Goal: Task Accomplishment & Management: Use online tool/utility

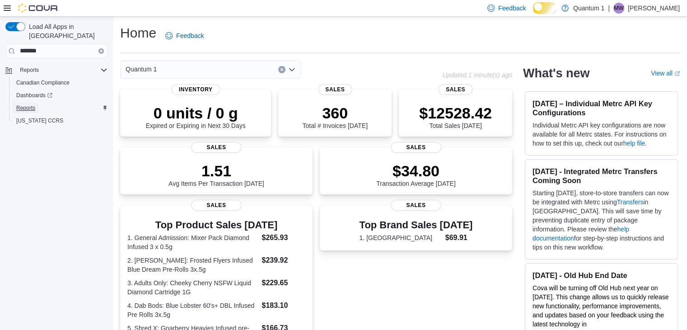
click at [27, 104] on span "Reports" at bounding box center [25, 107] width 19 height 7
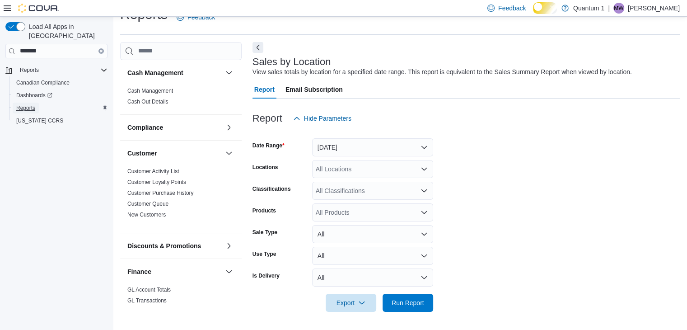
scroll to position [25, 0]
click at [423, 145] on button "Yesterday" at bounding box center [372, 147] width 121 height 18
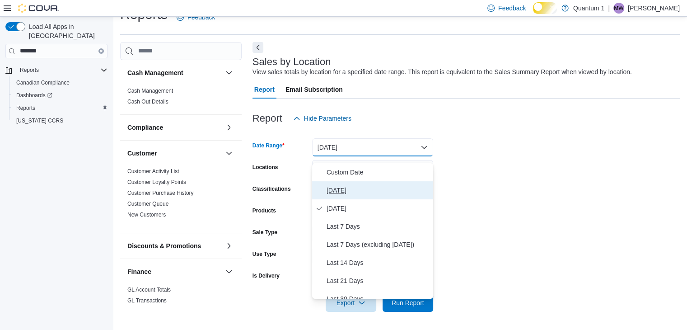
click at [352, 188] on span "Today" at bounding box center [378, 190] width 103 height 11
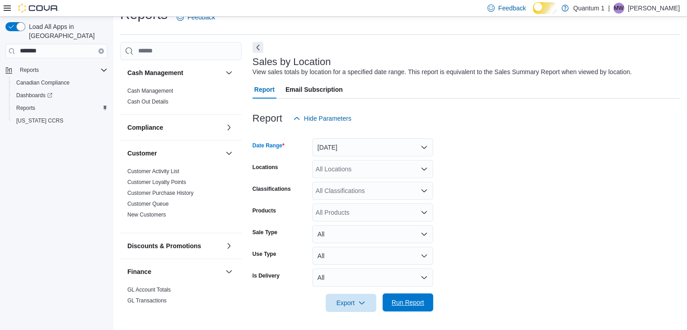
click at [409, 301] on span "Run Report" at bounding box center [408, 302] width 33 height 9
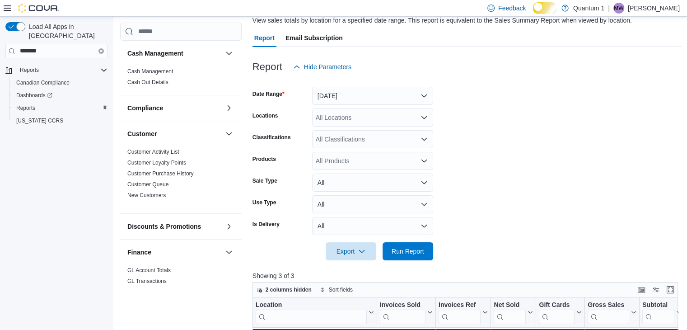
scroll to position [206, 0]
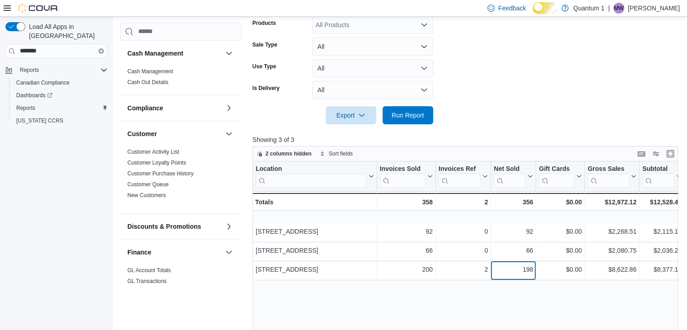
click at [516, 295] on div "Location Click to view column header actions Invoices Sold Click to view column…" at bounding box center [468, 285] width 430 height 249
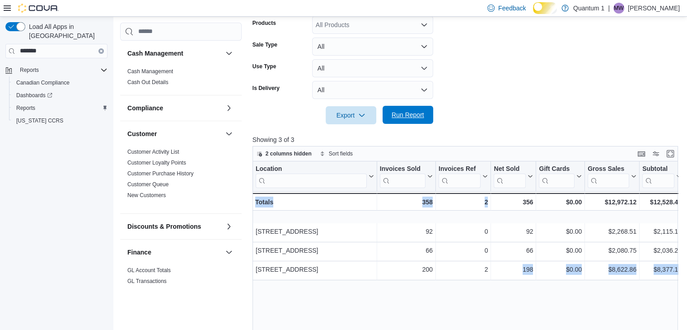
click at [402, 119] on span "Run Report" at bounding box center [408, 114] width 33 height 9
click at [405, 119] on span "Run Report" at bounding box center [408, 114] width 33 height 9
click at [403, 119] on span "Run Report" at bounding box center [408, 114] width 33 height 9
click at [410, 119] on span "Run Report" at bounding box center [408, 114] width 33 height 9
drag, startPoint x: 694, startPoint y: 28, endPoint x: 406, endPoint y: 122, distance: 302.2
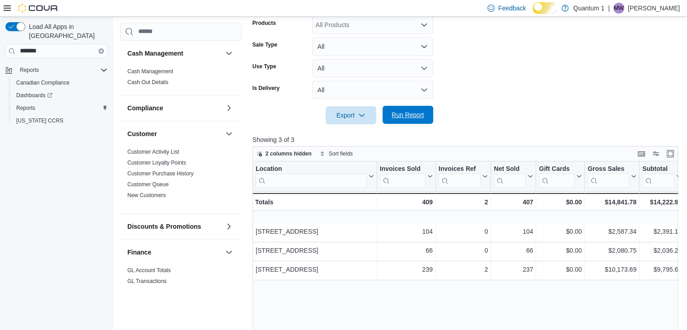
click at [406, 119] on span "Run Report" at bounding box center [408, 114] width 33 height 9
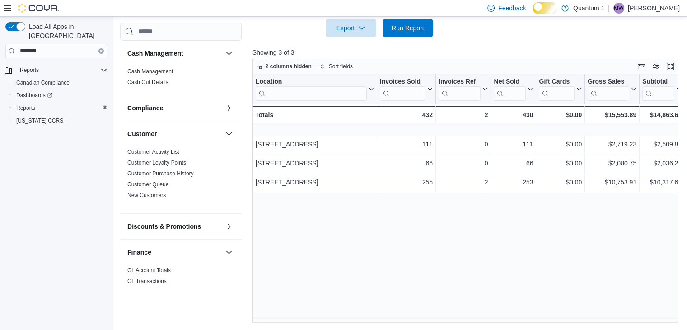
scroll to position [302, 0]
click at [412, 28] on span "Run Report" at bounding box center [408, 27] width 33 height 9
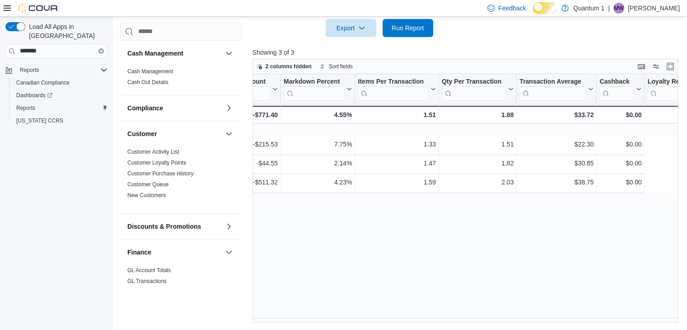
scroll to position [0, 0]
